Goal: Book appointment/travel/reservation

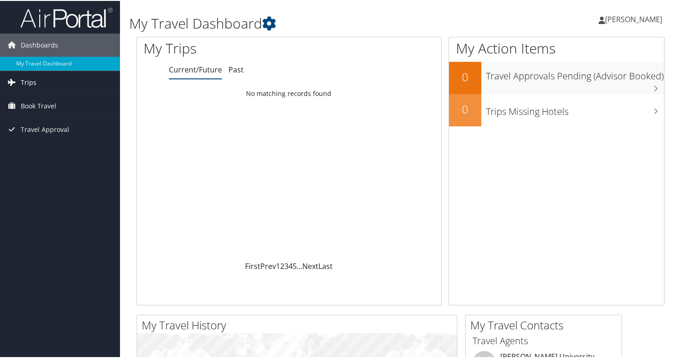
click at [28, 79] on span "Trips" at bounding box center [29, 81] width 16 height 23
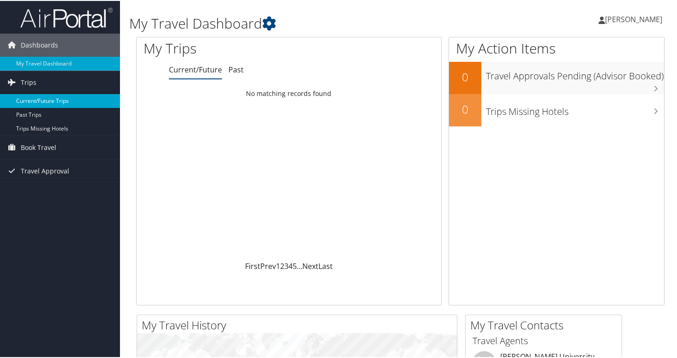
click at [39, 101] on link "Current/Future Trips" at bounding box center [60, 100] width 120 height 14
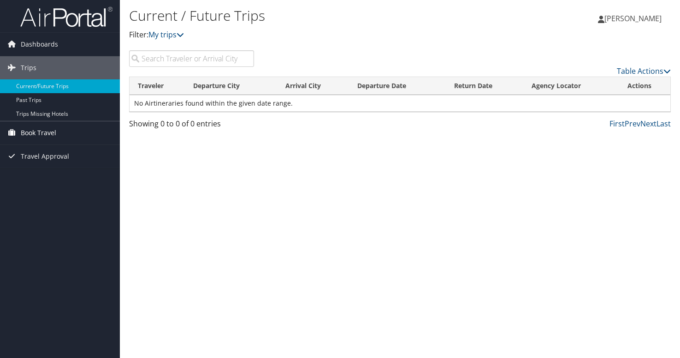
click at [39, 136] on span "Book Travel" at bounding box center [39, 132] width 36 height 23
click at [40, 149] on link "Approval Request (Beta)" at bounding box center [60, 151] width 120 height 14
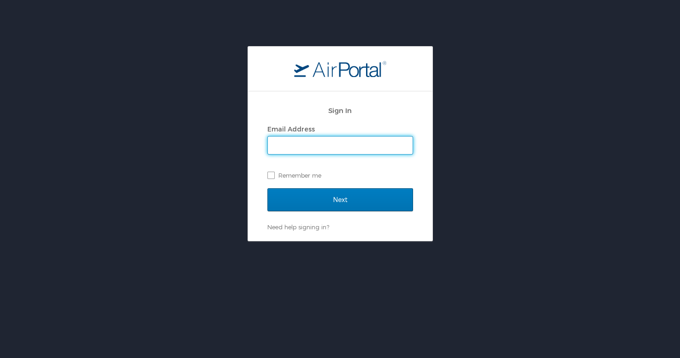
click at [288, 147] on input "Email Address" at bounding box center [340, 146] width 145 height 18
type input "jose.cadiz@howard.edu"
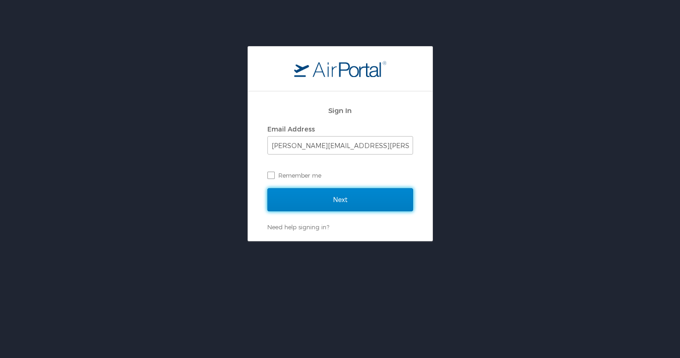
click at [347, 197] on input "Next" at bounding box center [341, 199] width 146 height 23
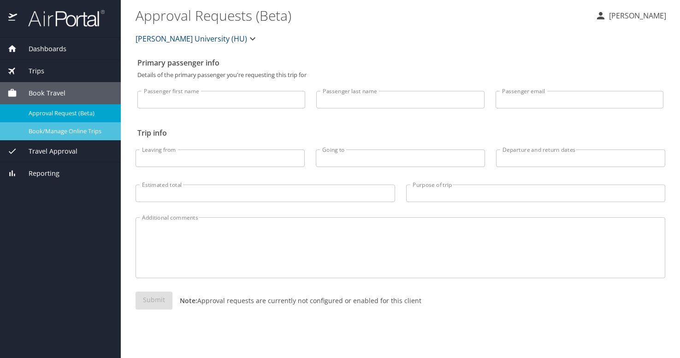
click at [59, 133] on span "Book/Manage Online Trips" at bounding box center [69, 131] width 81 height 9
